Goal: Book appointment/travel/reservation

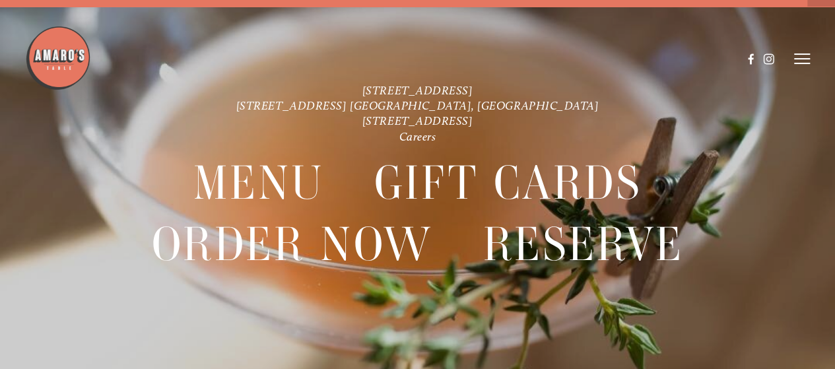
scroll to position [28, 0]
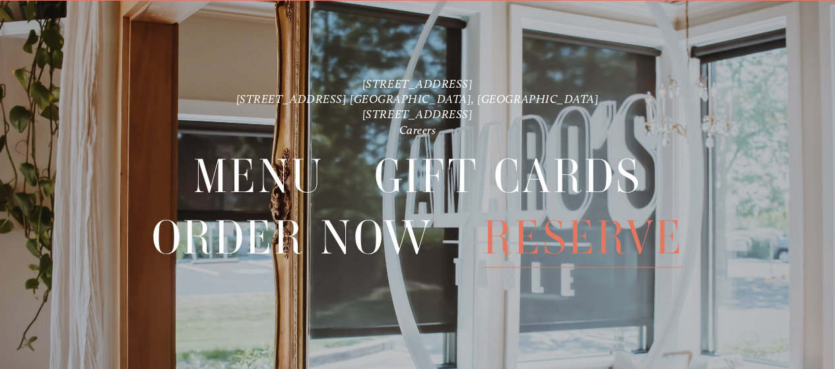
click at [585, 238] on span "Reserve" at bounding box center [583, 237] width 201 height 61
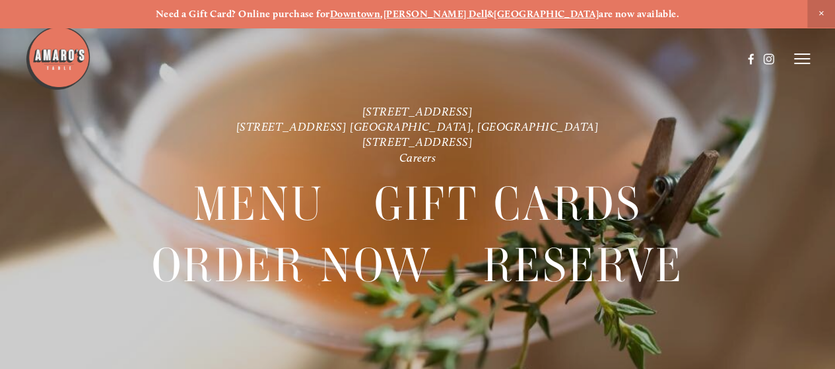
click at [801, 53] on icon at bounding box center [802, 59] width 16 height 12
click at [53, 55] on img at bounding box center [58, 58] width 66 height 66
